Goal: Entertainment & Leisure: Consume media (video, audio)

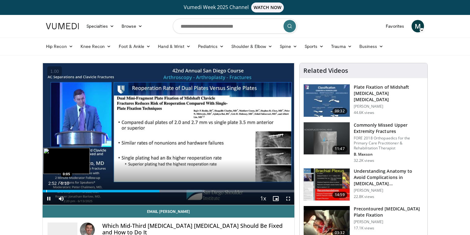
click at [46, 191] on div "Progress Bar" at bounding box center [46, 191] width 1 height 2
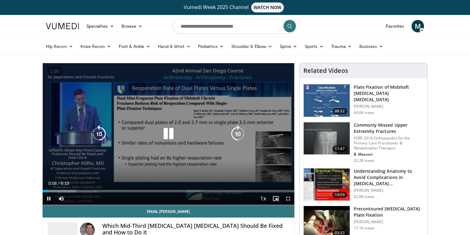
click at [170, 129] on icon "Video Player" at bounding box center [168, 133] width 17 height 17
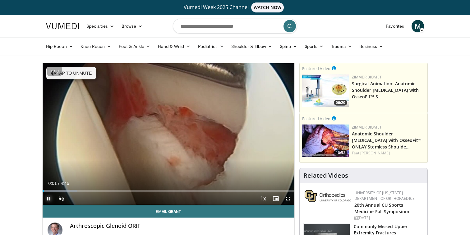
click at [49, 197] on span "Video Player" at bounding box center [49, 198] width 12 height 12
